Goal: Obtain resource: Obtain resource

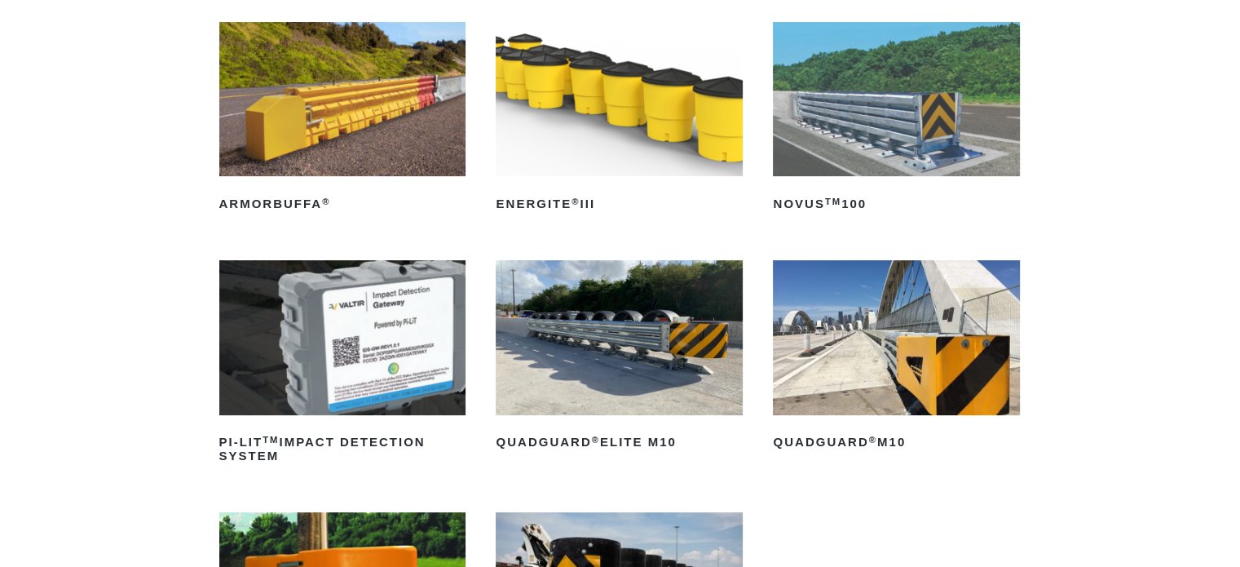
scroll to position [245, 0]
click at [880, 323] on img at bounding box center [896, 337] width 247 height 154
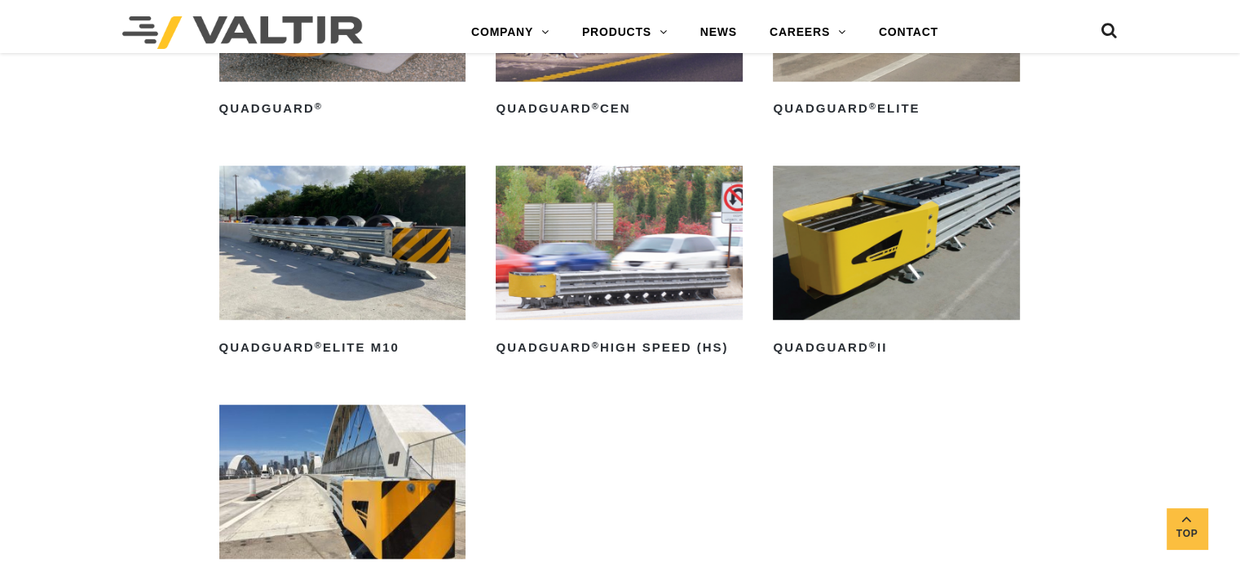
scroll to position [1223, 0]
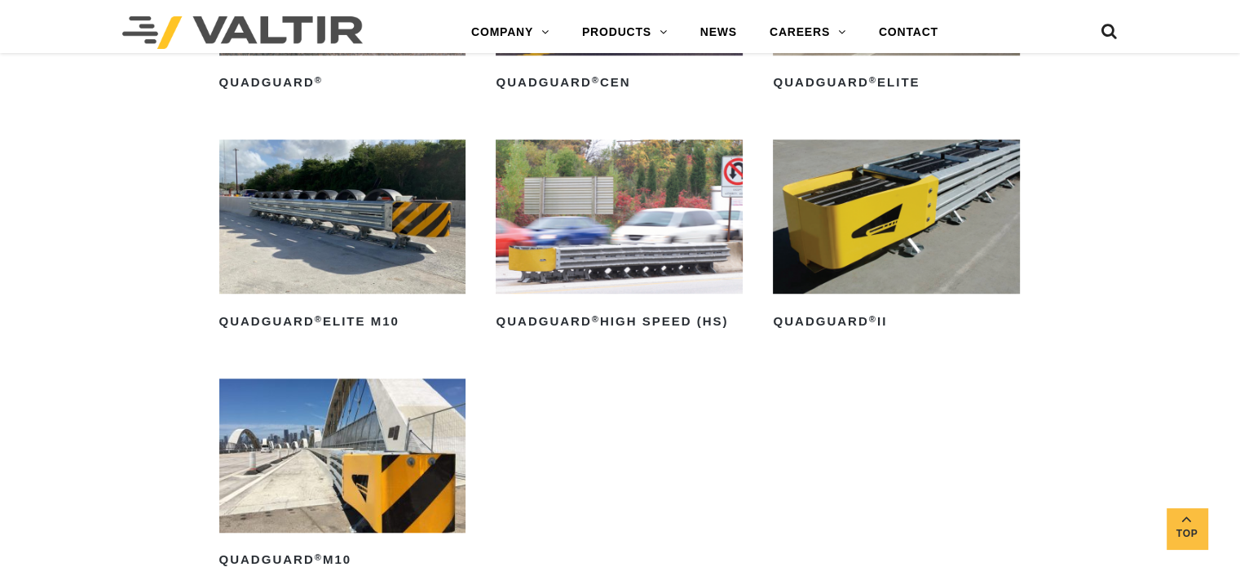
click at [921, 214] on img at bounding box center [896, 216] width 247 height 154
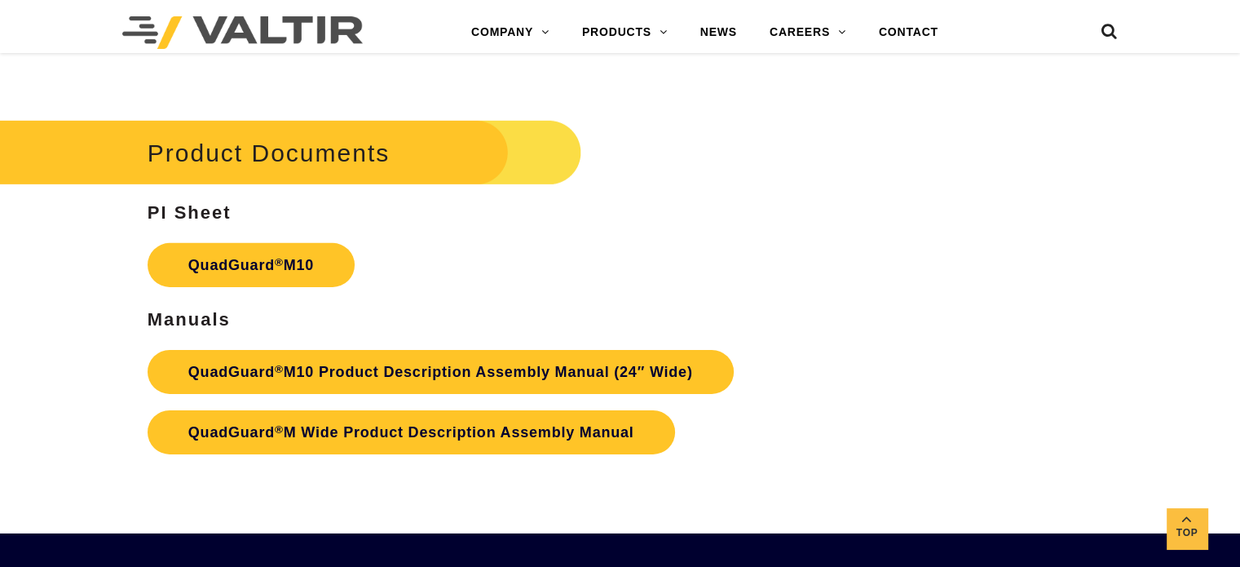
scroll to position [5136, 0]
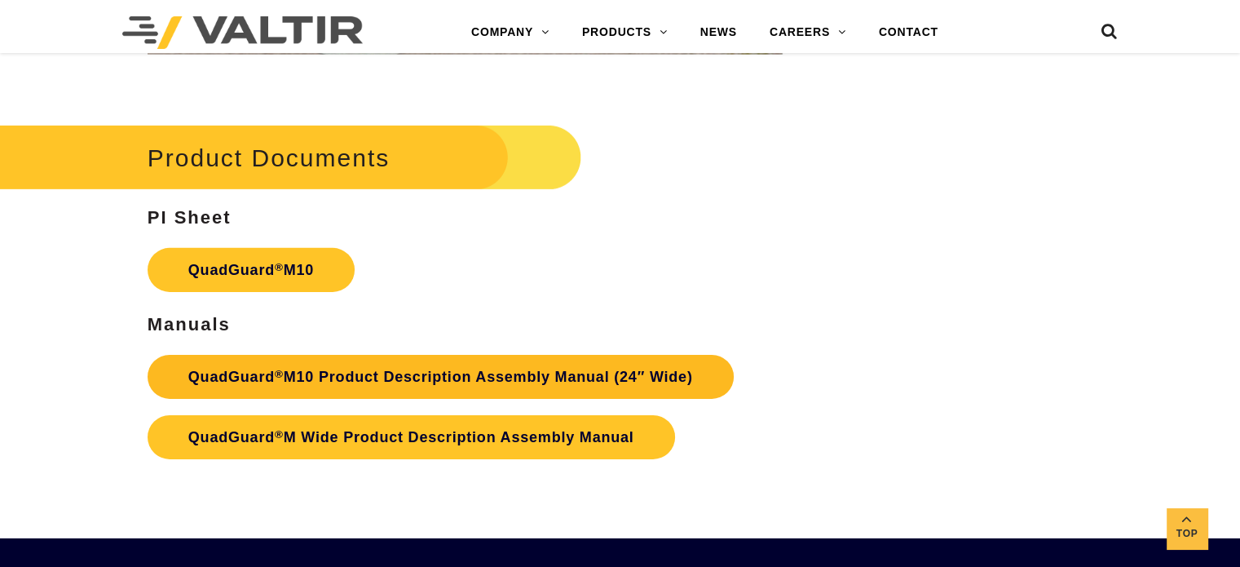
click at [470, 355] on link "QuadGuard ® M10 Product Description Assembly Manual (24″ Wide)" at bounding box center [441, 377] width 586 height 44
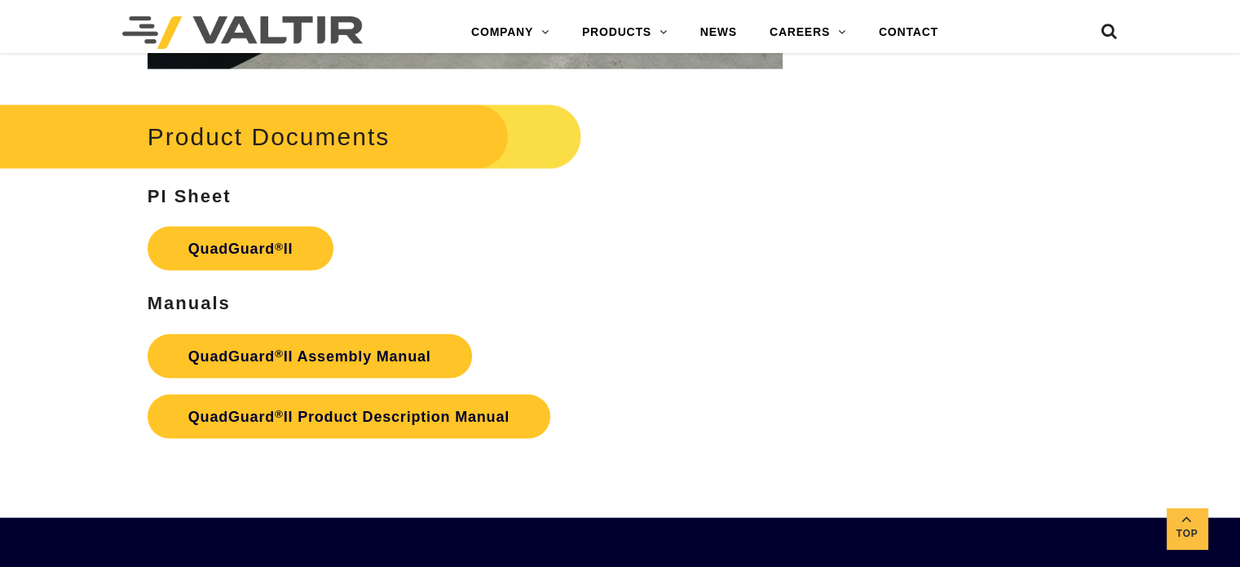
scroll to position [3342, 0]
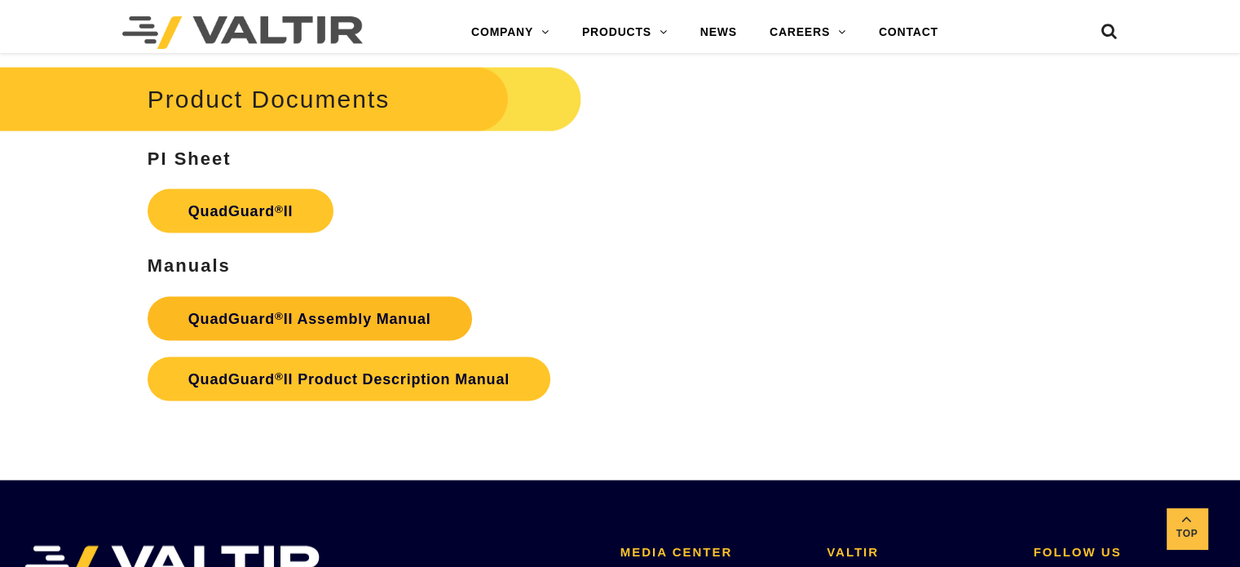
click at [359, 311] on strong "QuadGuard ® II Assembly Manual" at bounding box center [309, 319] width 243 height 16
